Goal: Navigation & Orientation: Go to known website

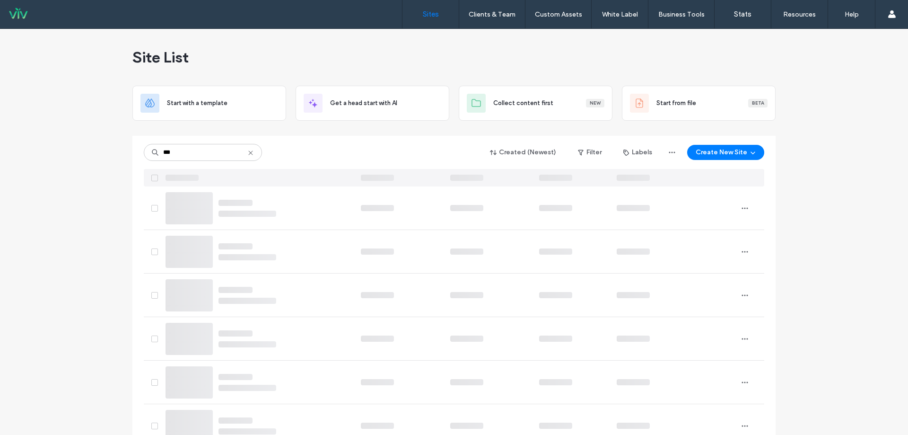
type input "***"
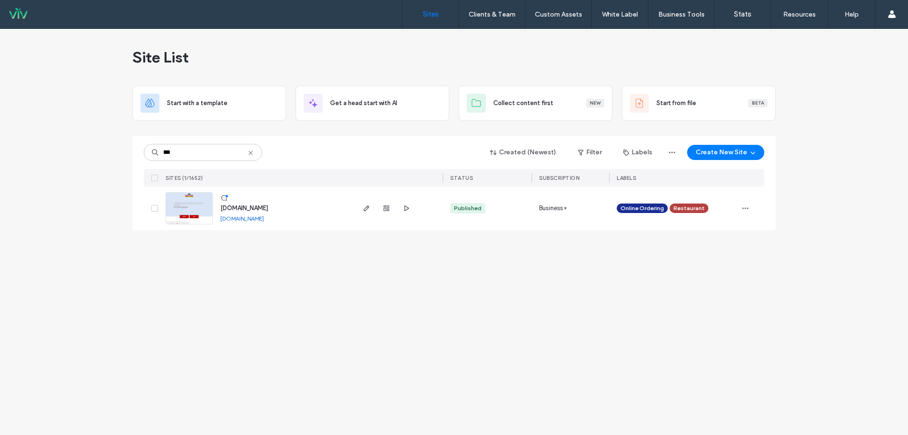
click at [264, 217] on link "www.yakandyetihimalayan.com" at bounding box center [242, 218] width 44 height 7
click at [268, 207] on span "www.yakandyetihimalayan.com" at bounding box center [244, 207] width 48 height 7
